Goal: Go to known website: Go to known website

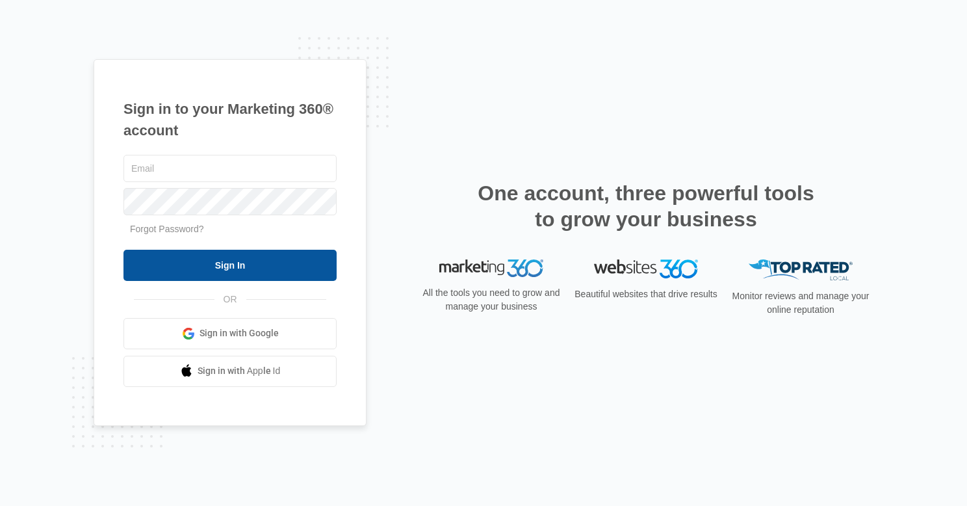
type input "[EMAIL_ADDRESS][DOMAIN_NAME]"
click at [210, 268] on input "Sign In" at bounding box center [229, 265] width 213 height 31
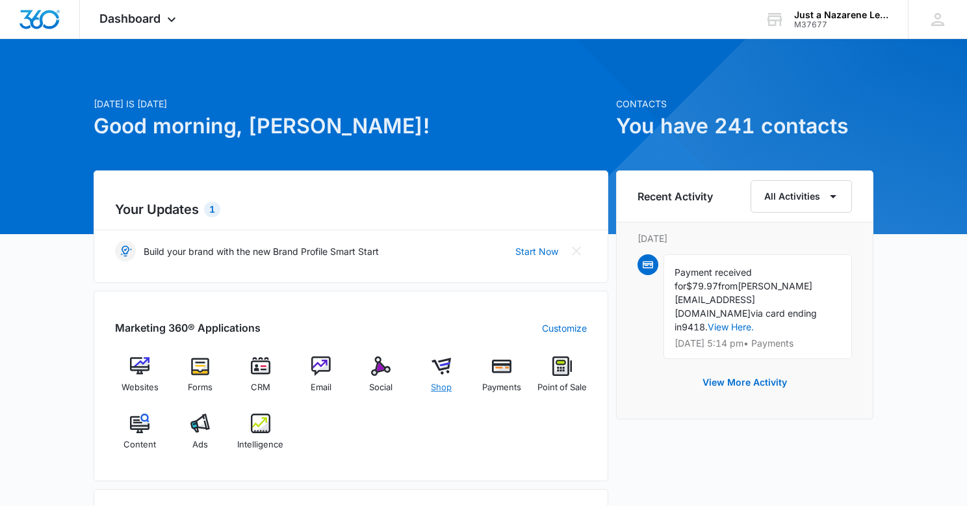
click at [436, 387] on span "Shop" at bounding box center [441, 387] width 21 height 13
